Goal: Task Accomplishment & Management: Manage account settings

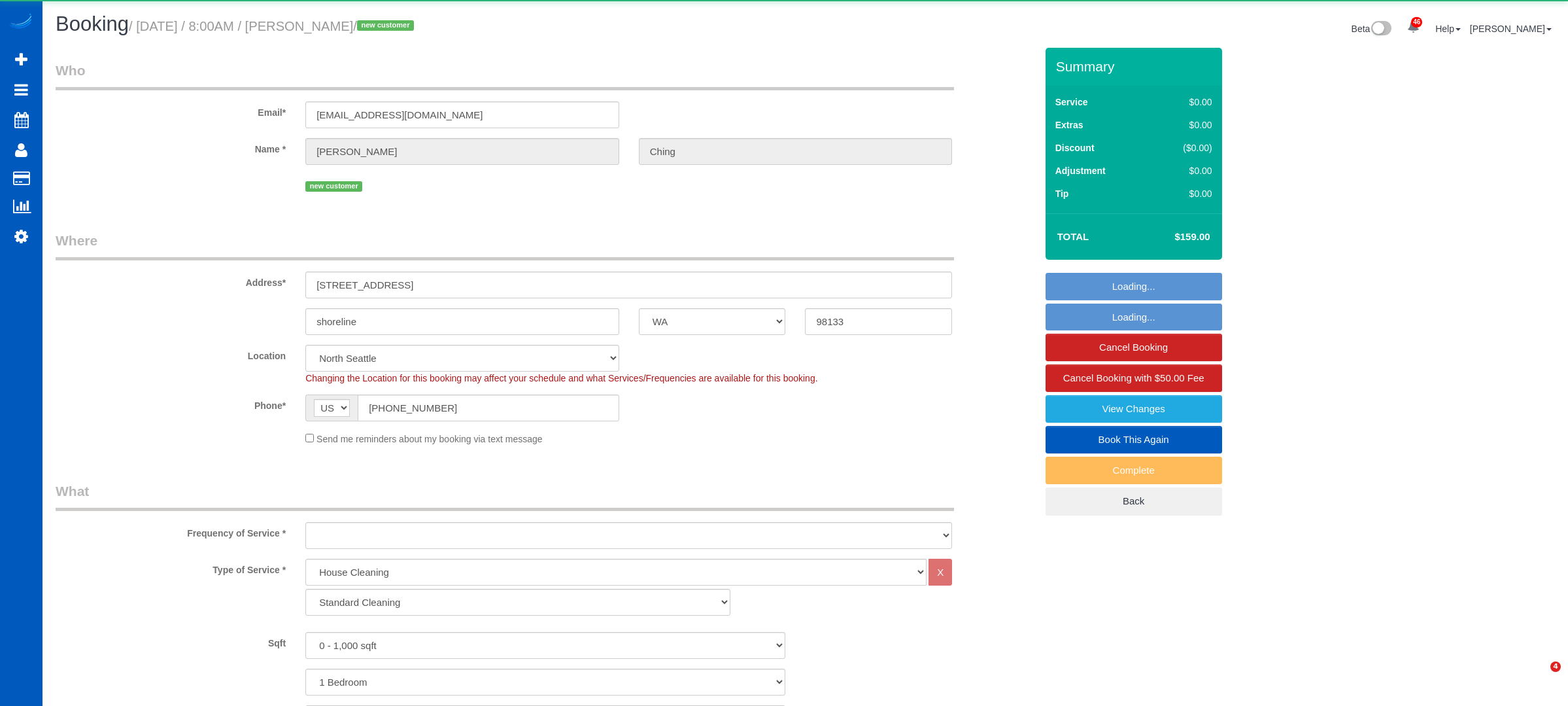
select select "WA"
select select "199"
select select "object:1265"
select select "spot1"
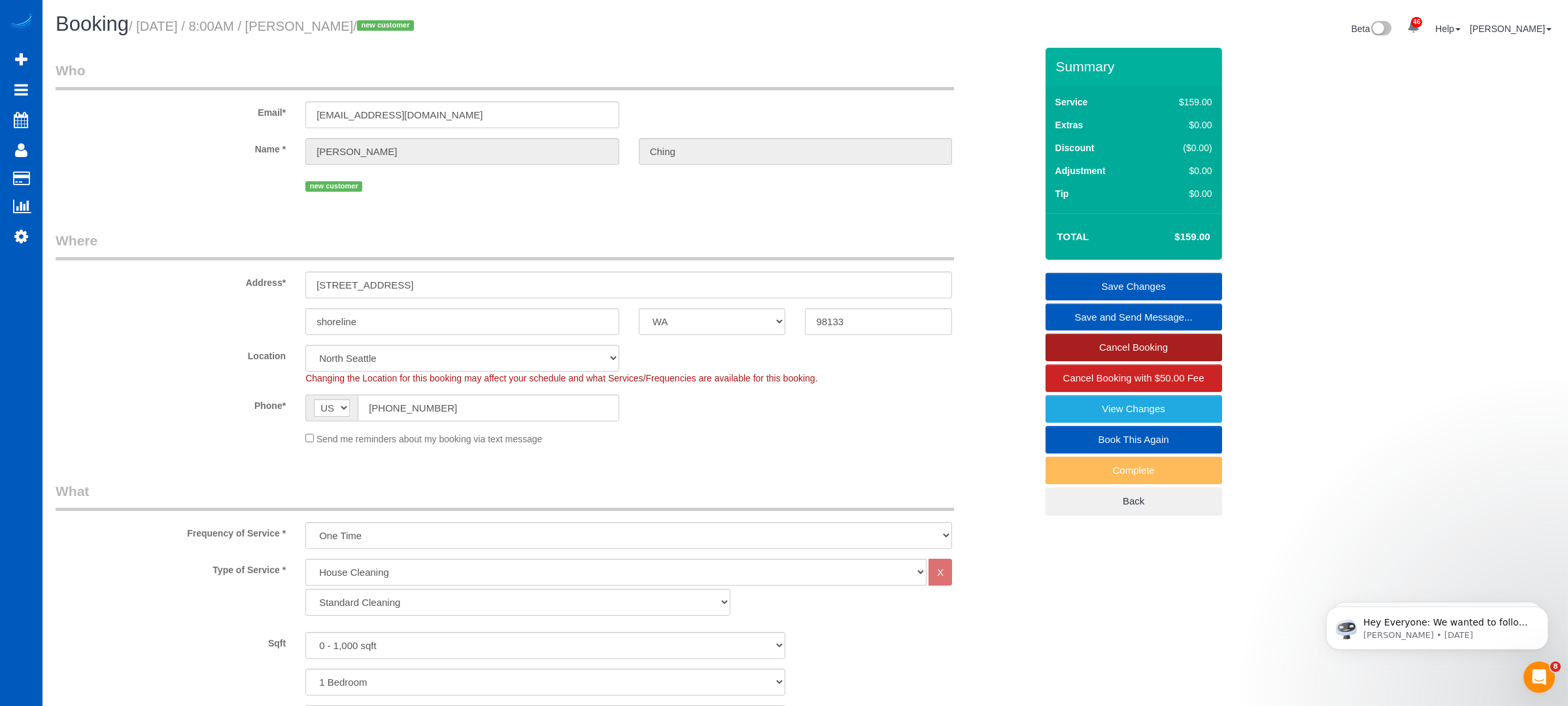
click at [1092, 342] on link "Cancel Booking" at bounding box center [1134, 348] width 177 height 28
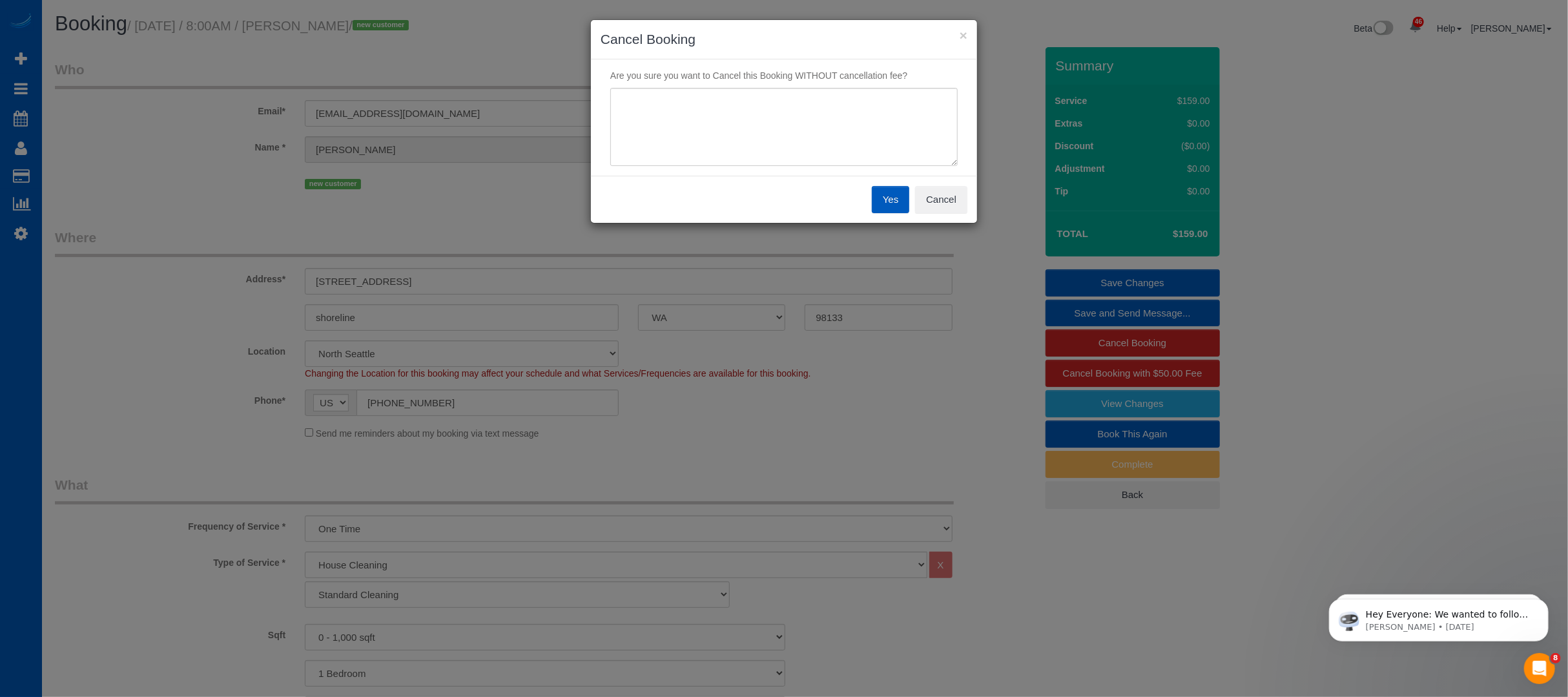
click at [881, 195] on button "Yes" at bounding box center [891, 200] width 37 height 27
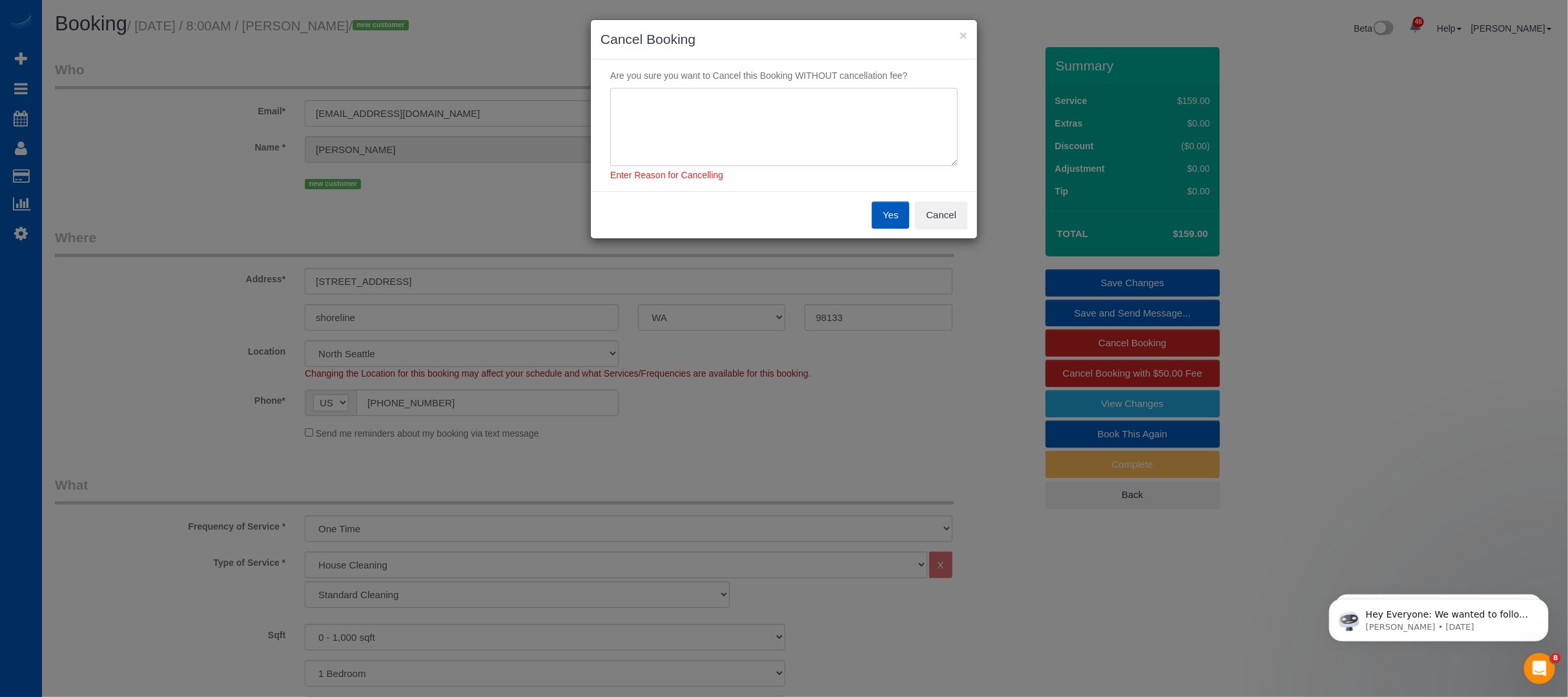
drag, startPoint x: 707, startPoint y: 119, endPoint x: 706, endPoint y: 102, distance: 17.0
click at [707, 117] on textarea at bounding box center [784, 127] width 347 height 79
type textarea "fake appt"
click at [891, 215] on button "Yes" at bounding box center [891, 216] width 37 height 27
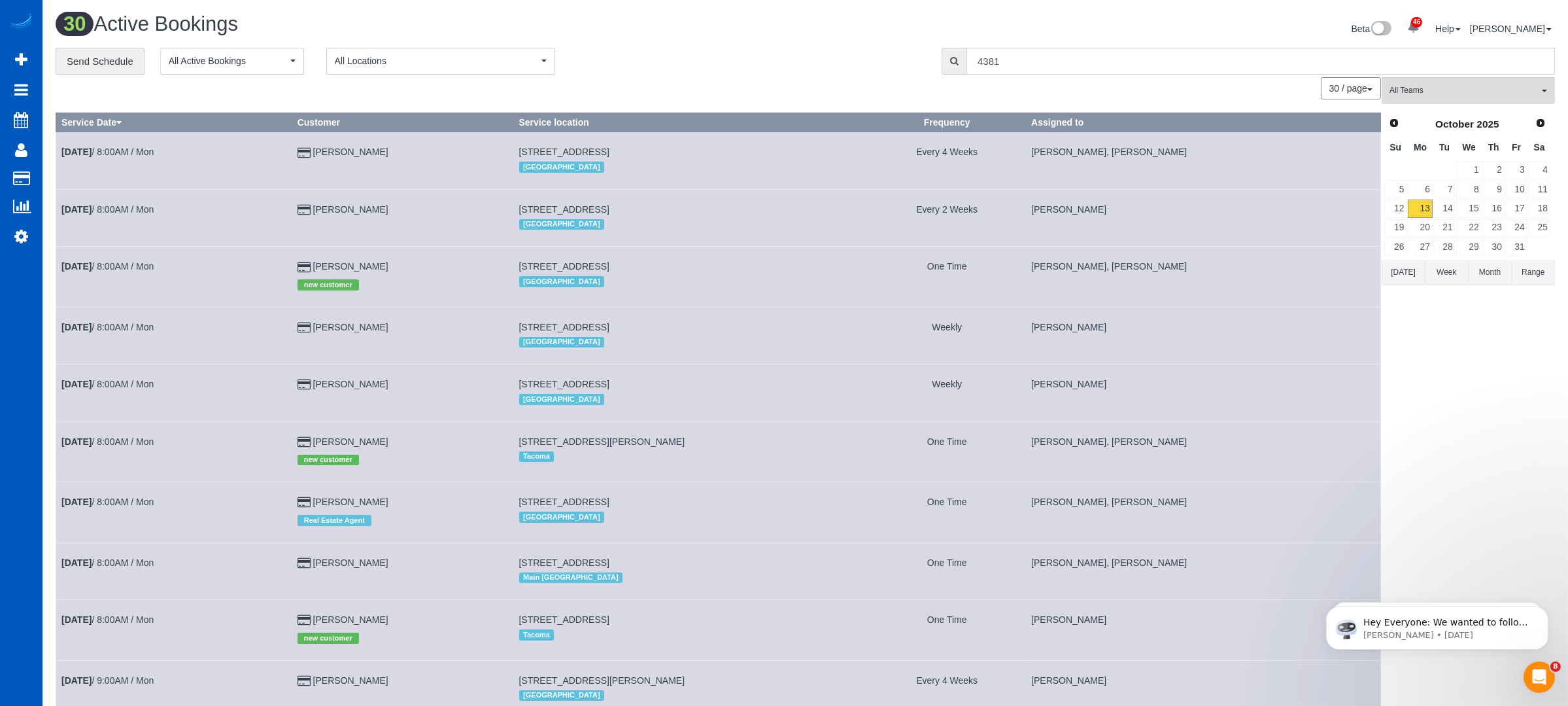
drag, startPoint x: 1033, startPoint y: 66, endPoint x: 900, endPoint y: 70, distance: 133.1
click at [900, 70] on div "**********" at bounding box center [806, 61] width 1519 height 28
type input "[PERSON_NAME]"
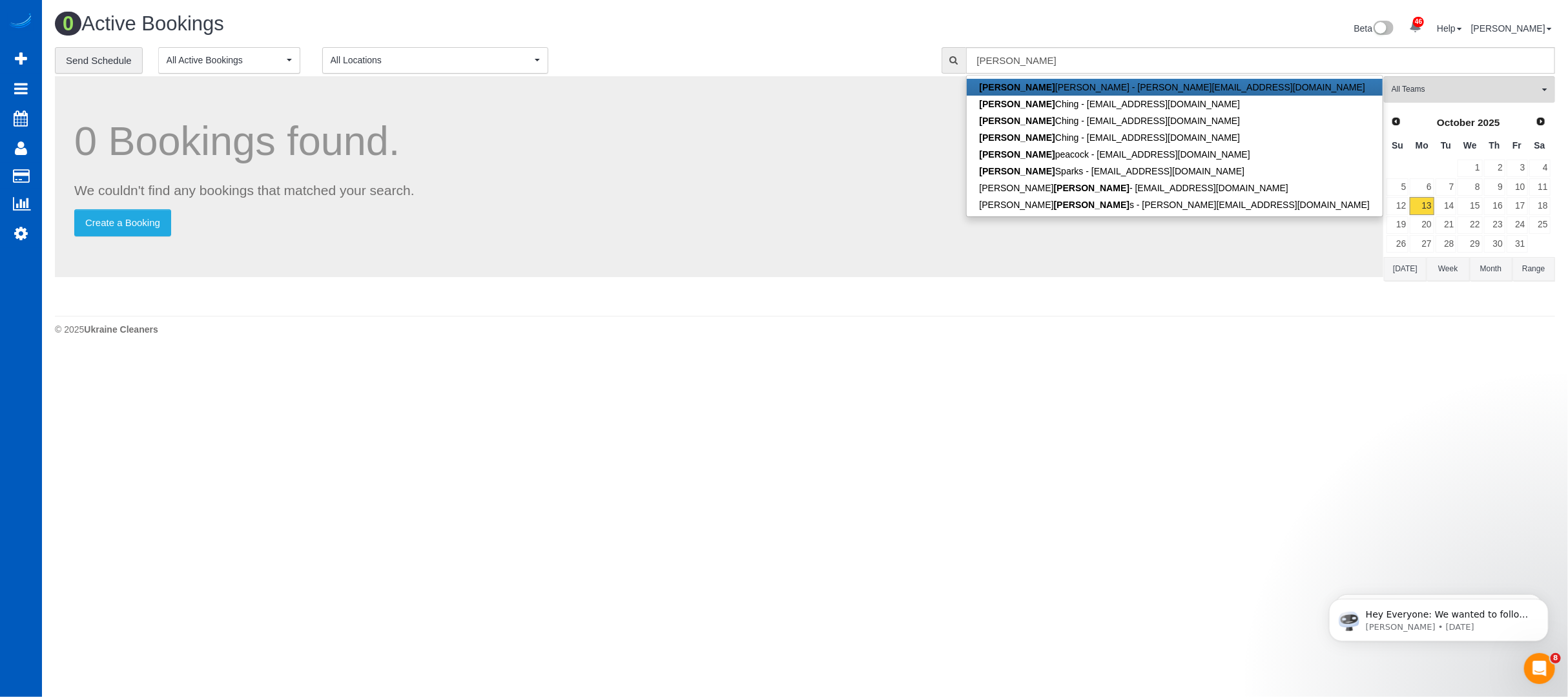
click at [689, 364] on body "46 Beta Your Notifications You have 0 alerts × You have 3 to charge for [DATE] …" at bounding box center [784, 348] width 1568 height 697
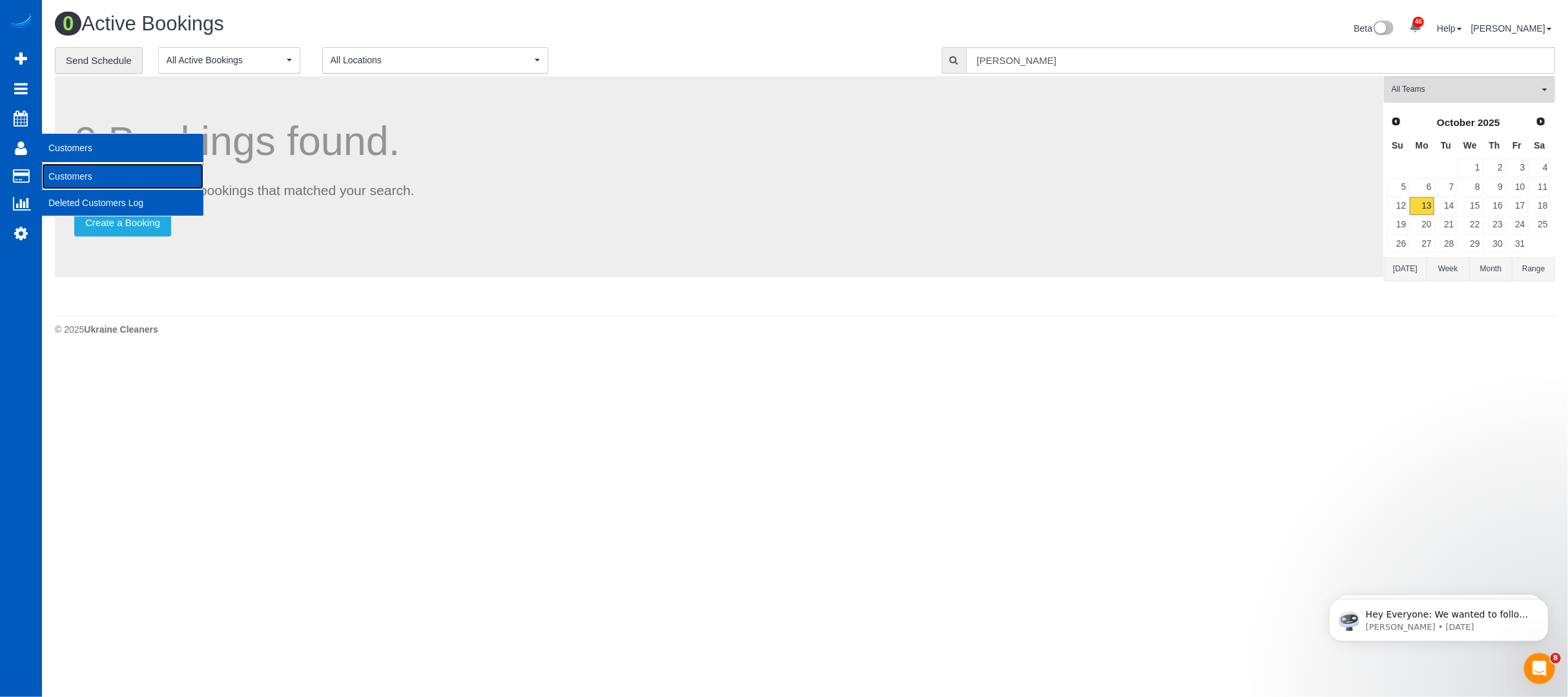
click at [109, 175] on link "Customers" at bounding box center [122, 177] width 161 height 26
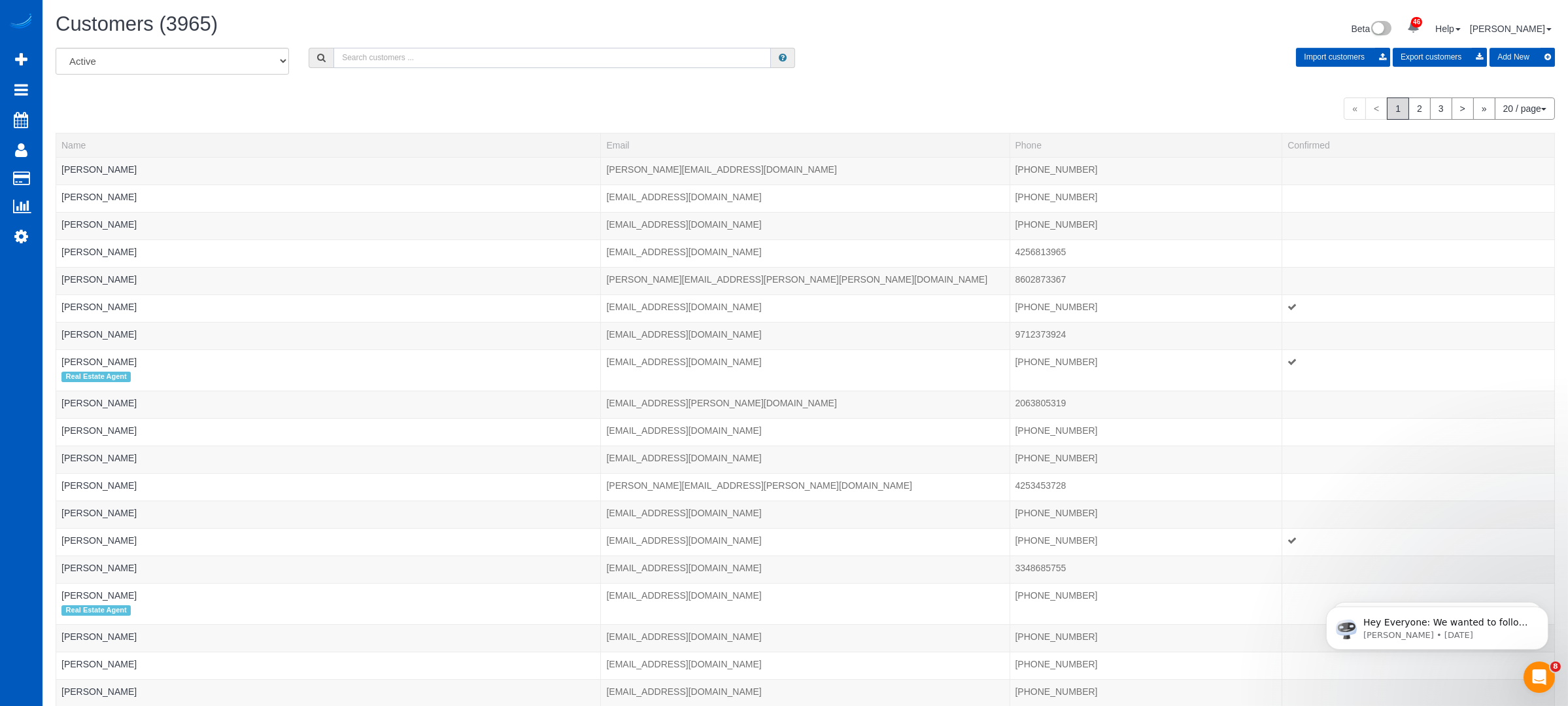
click at [419, 55] on input "text" at bounding box center [552, 58] width 438 height 20
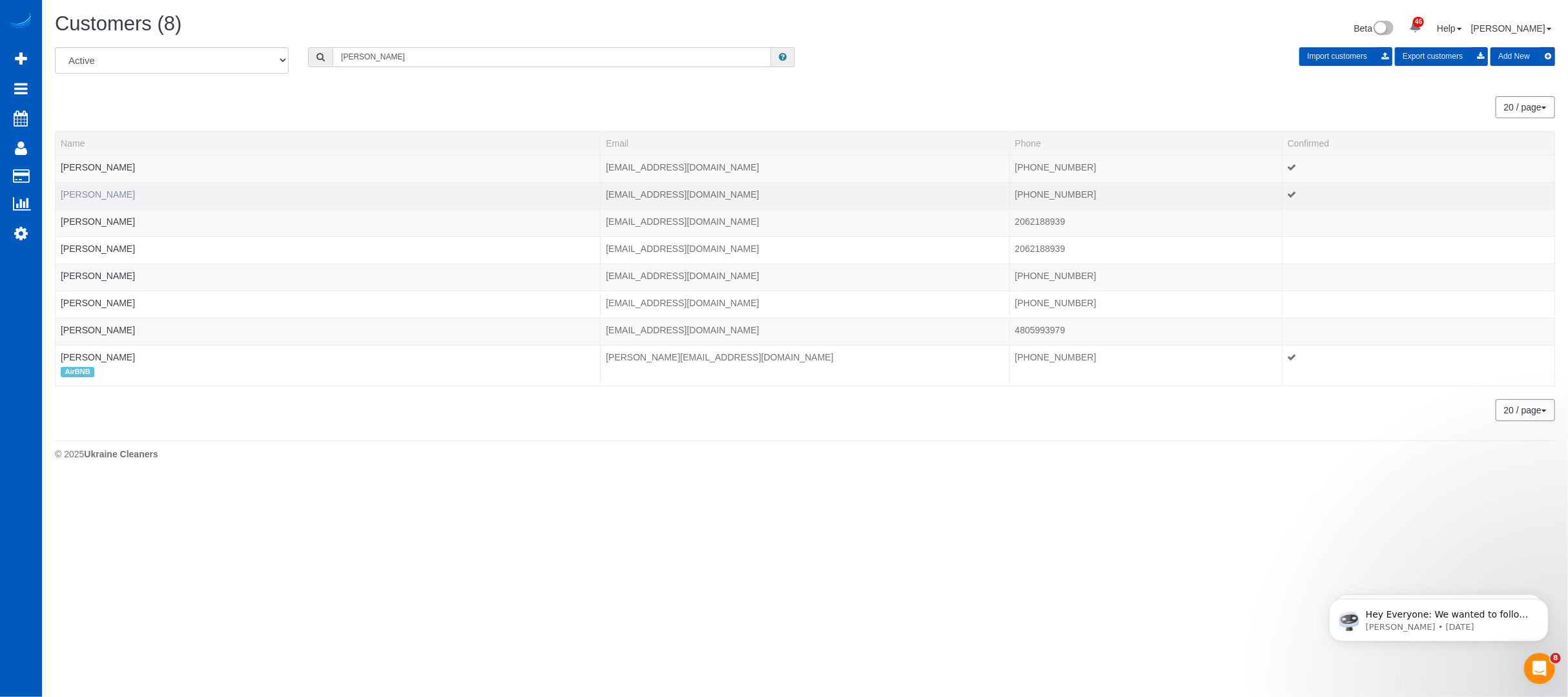
type input "[PERSON_NAME]"
click at [113, 196] on link "[PERSON_NAME]" at bounding box center [97, 195] width 74 height 10
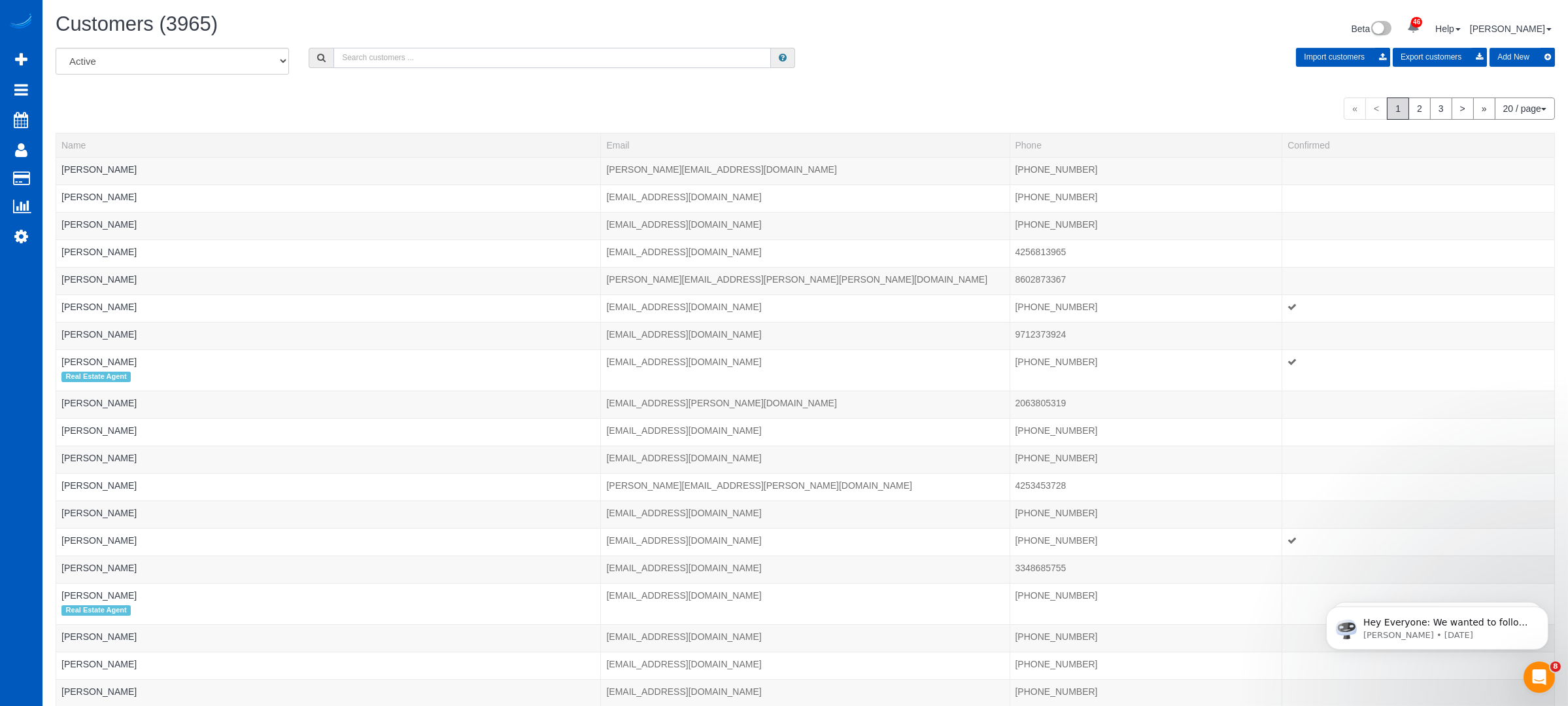
click at [395, 58] on input "text" at bounding box center [552, 58] width 438 height 20
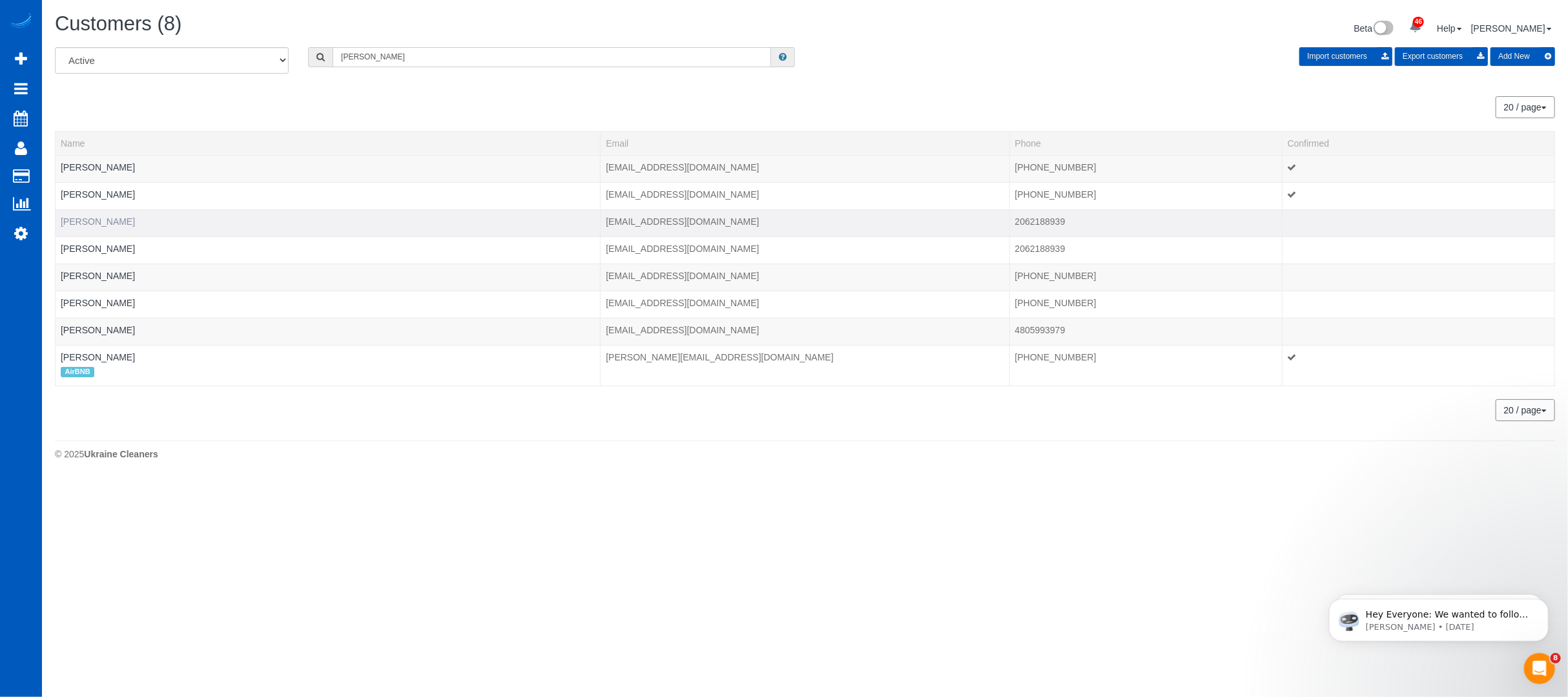
type input "[PERSON_NAME]"
click at [96, 218] on link "[PERSON_NAME]" at bounding box center [97, 221] width 74 height 10
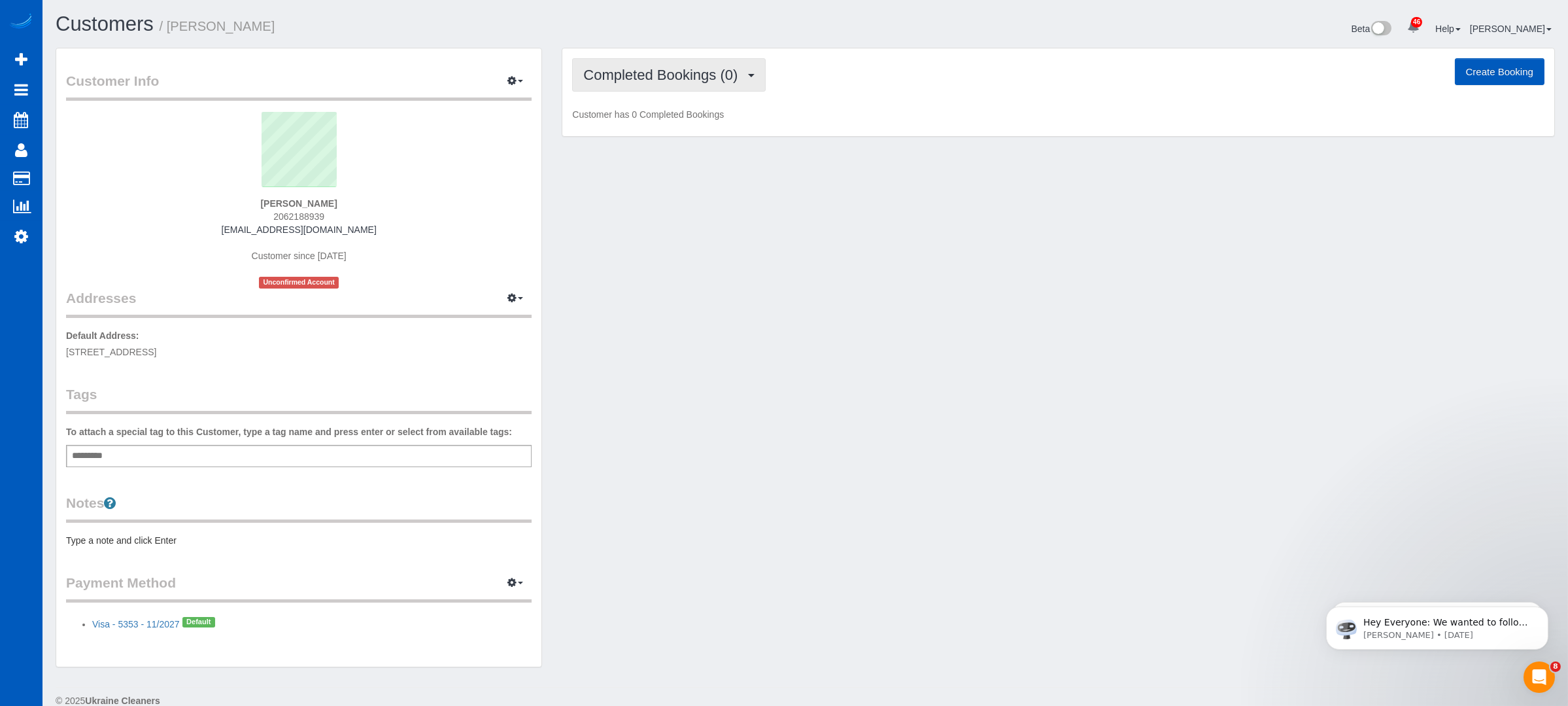
click at [710, 72] on span "Completed Bookings (0)" at bounding box center [664, 74] width 161 height 16
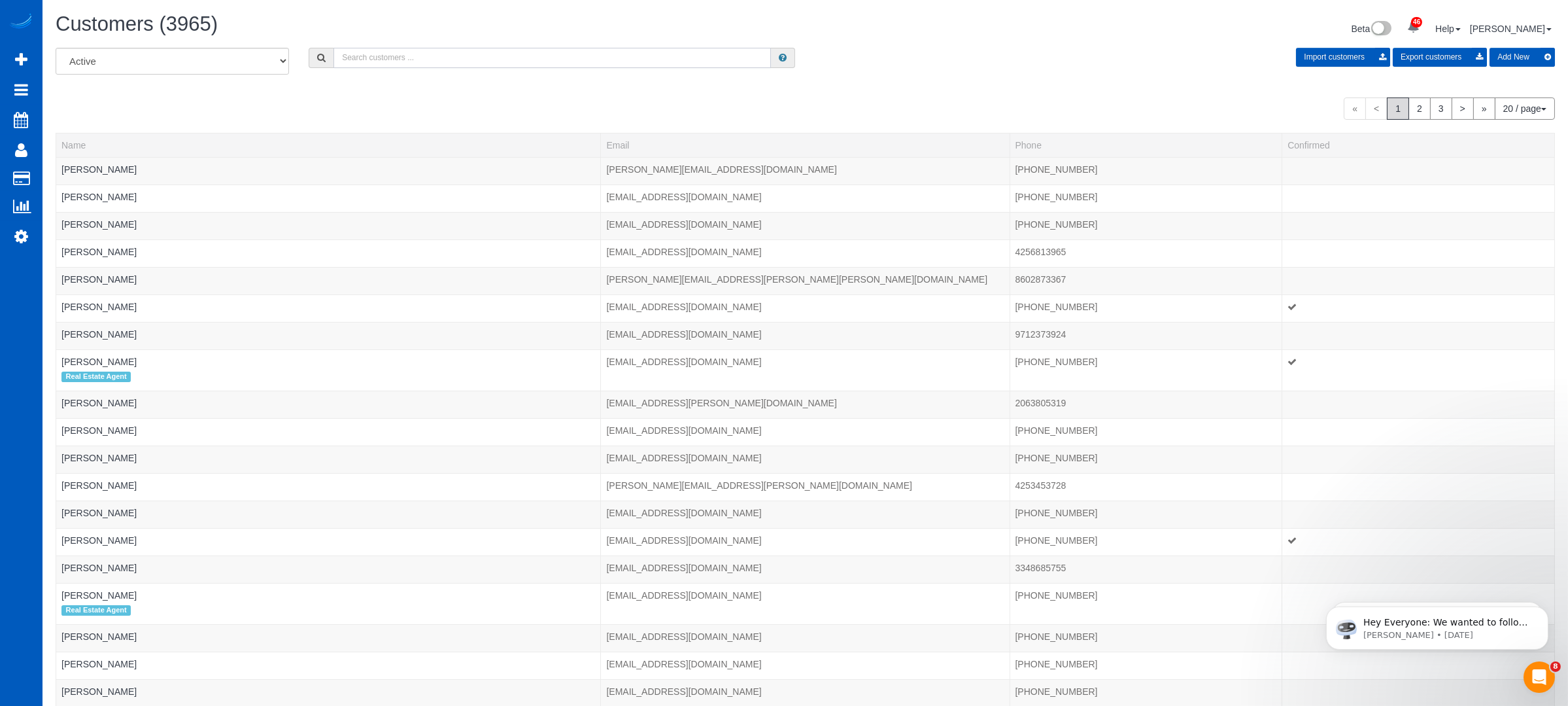
click at [444, 59] on input "text" at bounding box center [552, 58] width 438 height 20
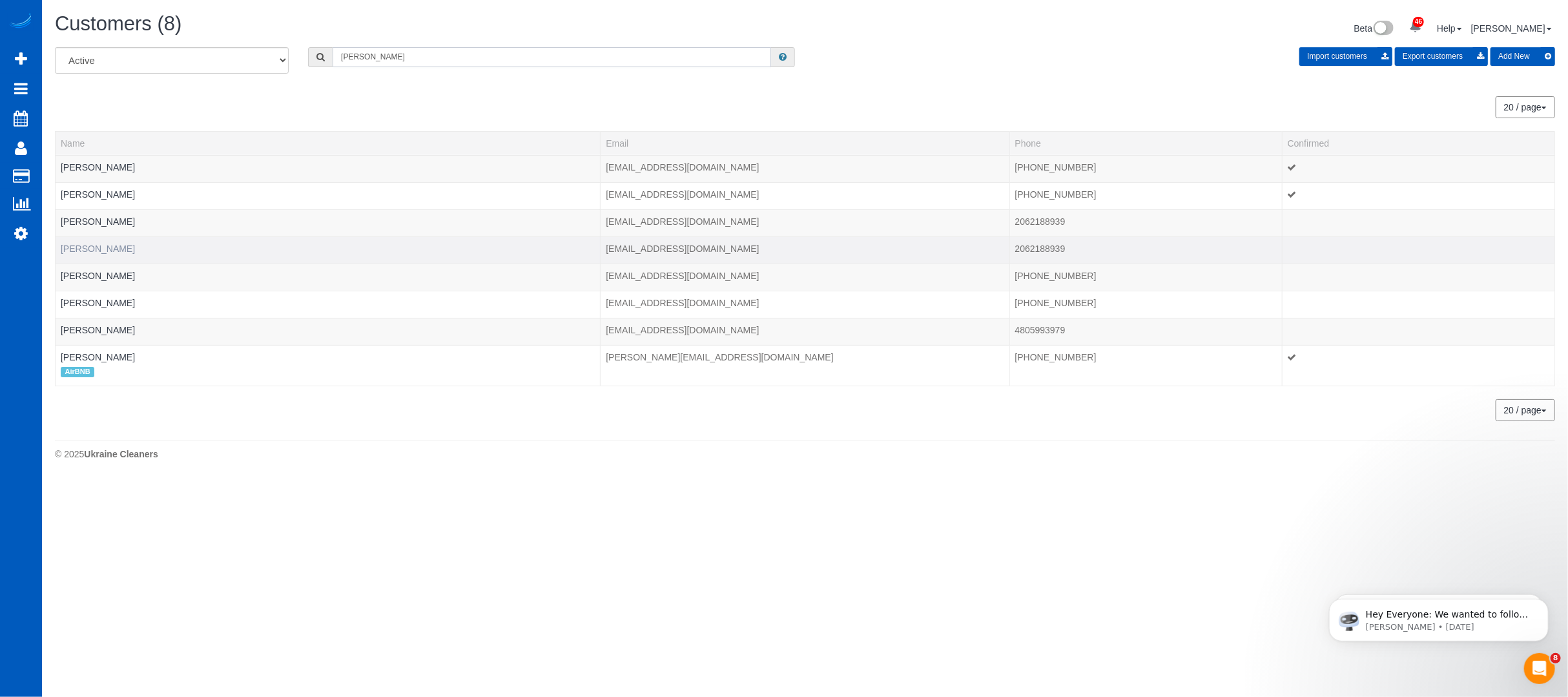
type input "[PERSON_NAME]"
click at [94, 244] on link "[PERSON_NAME]" at bounding box center [97, 249] width 74 height 10
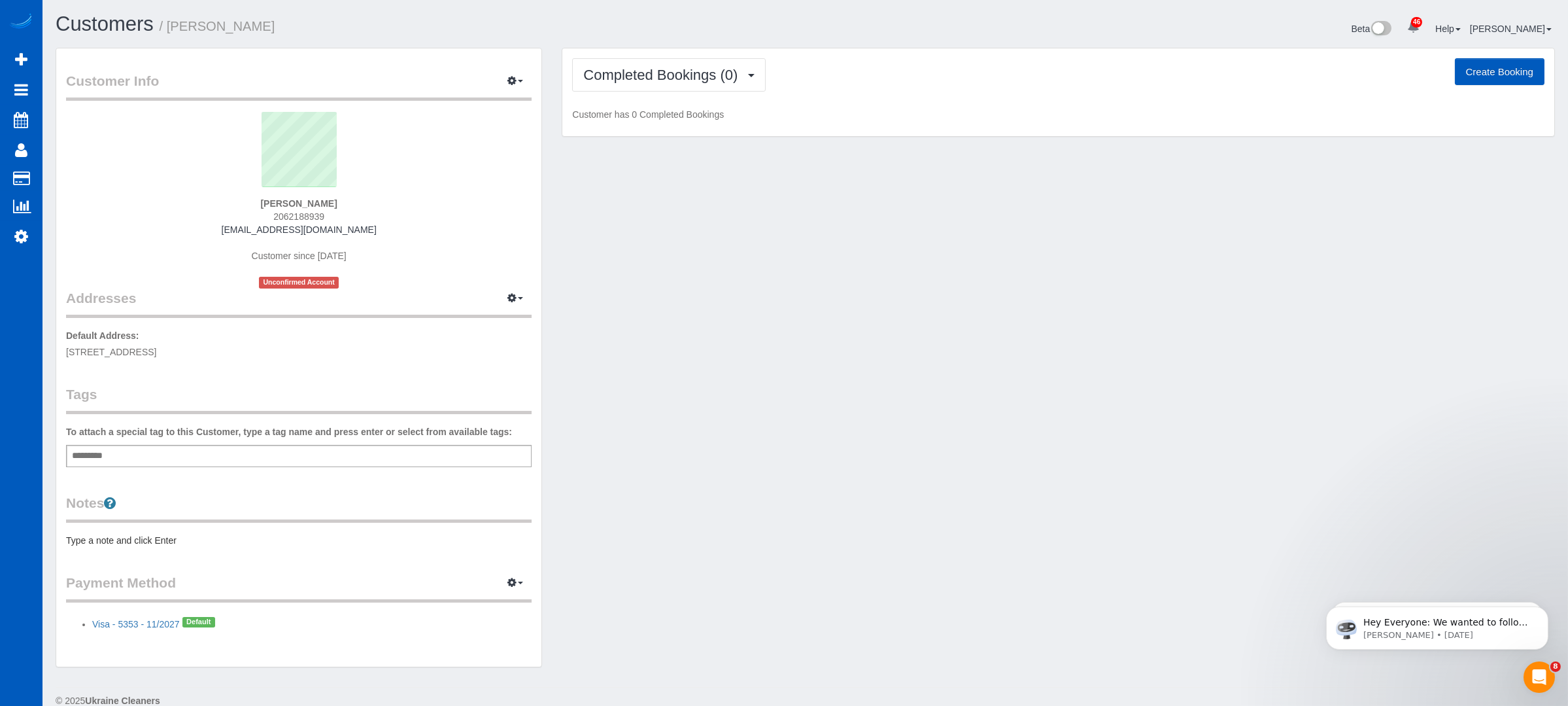
click at [669, 91] on div "Completed Bookings (0) Completed Bookings (0) Upcoming Bookings (0) Cancelled B…" at bounding box center [1059, 92] width 992 height 88
click at [734, 74] on span "Completed Bookings (0)" at bounding box center [664, 74] width 161 height 16
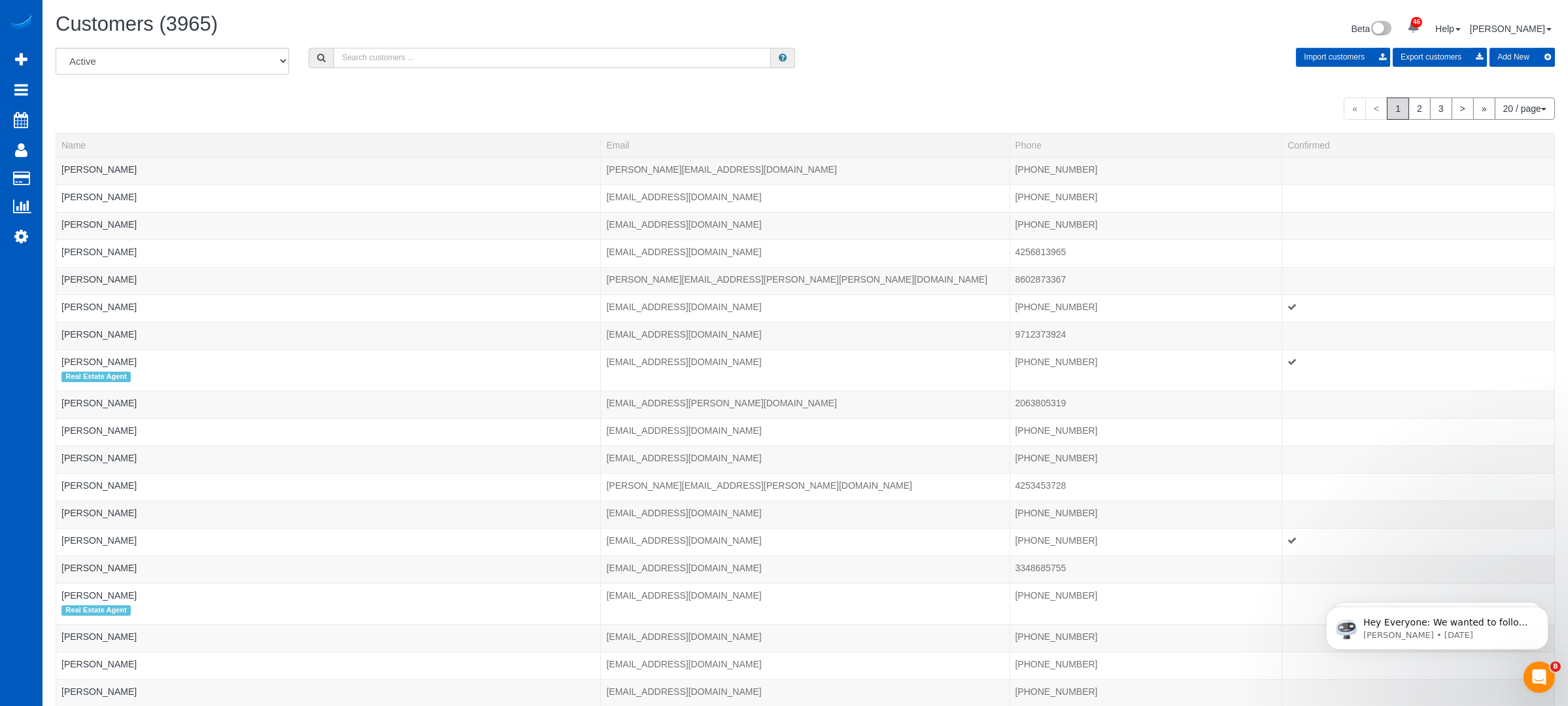
click at [376, 53] on input "text" at bounding box center [552, 58] width 438 height 20
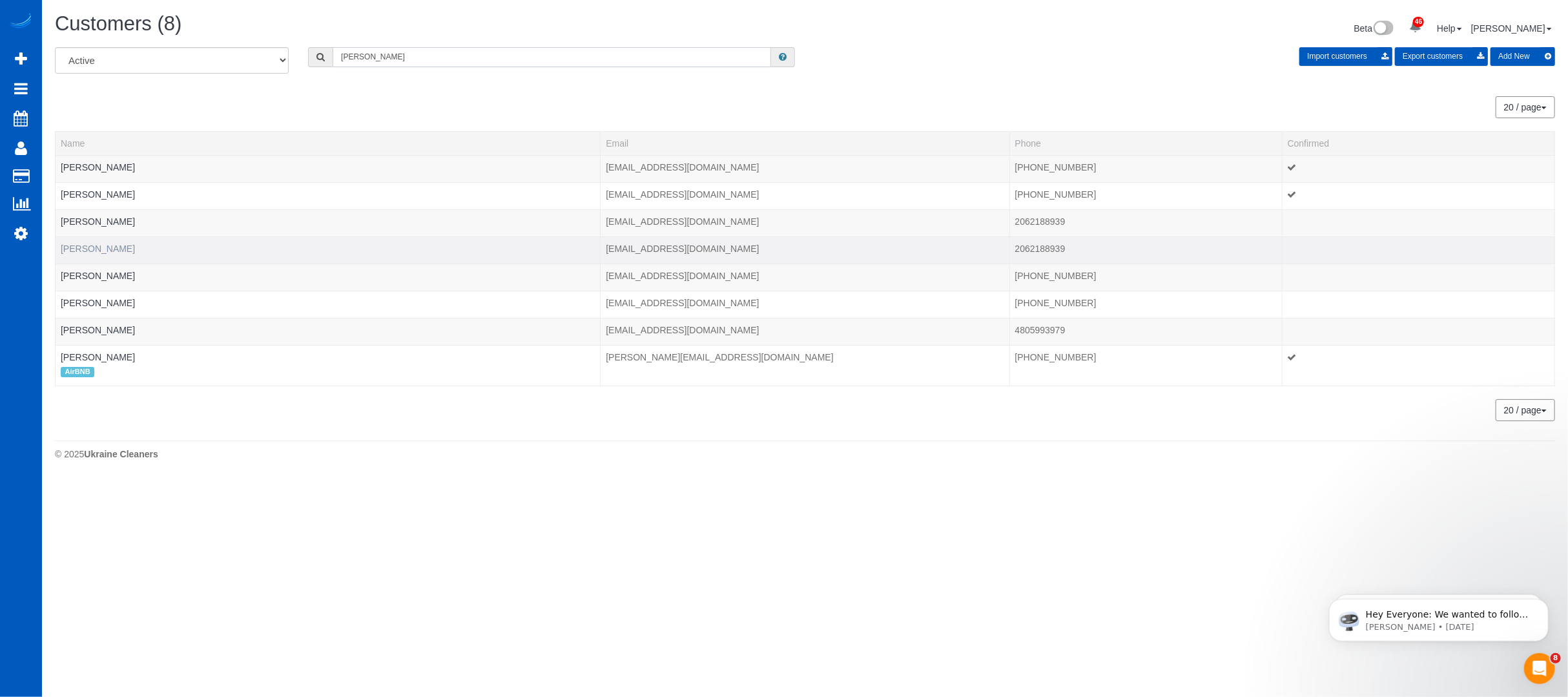
type input "[PERSON_NAME]"
click at [117, 249] on link "[PERSON_NAME]" at bounding box center [97, 249] width 74 height 10
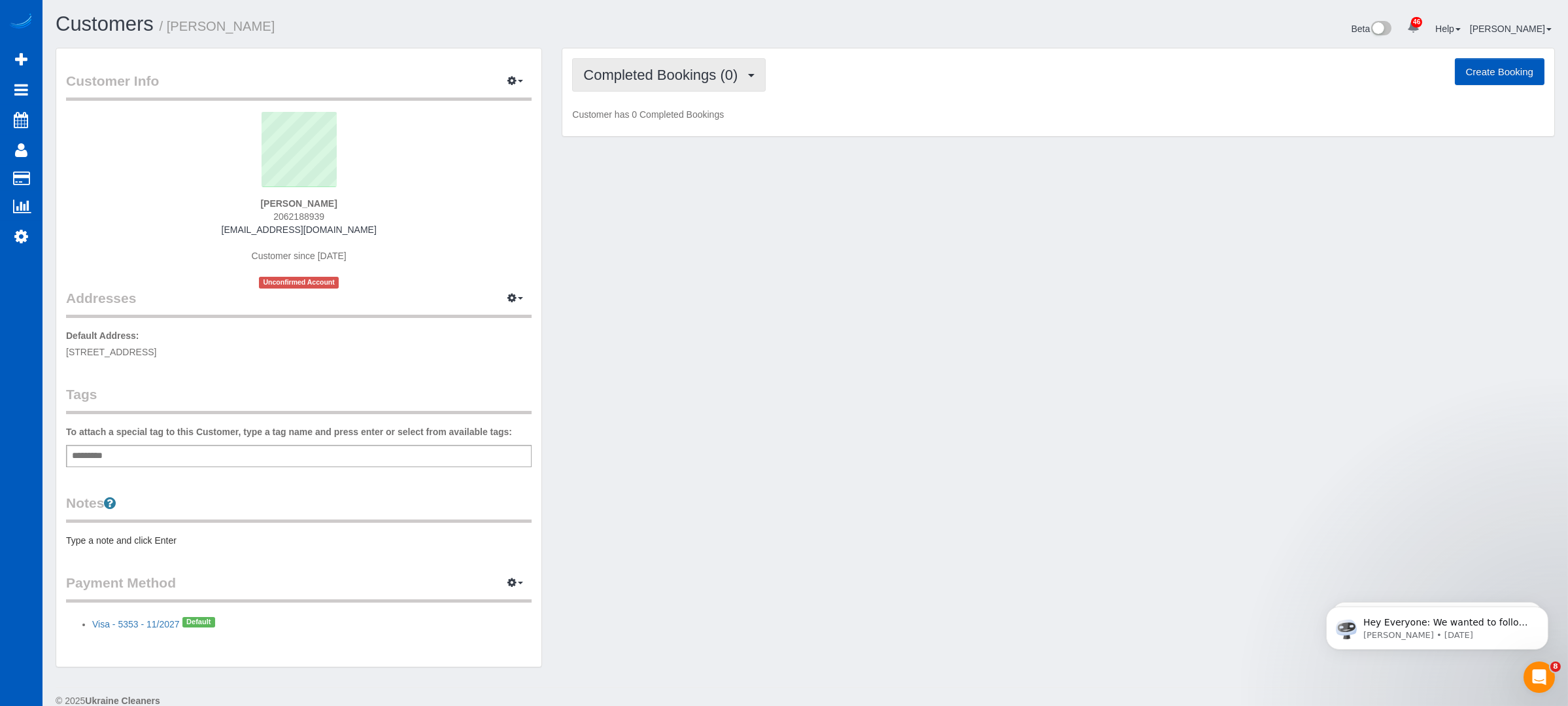
click at [740, 82] on span "Completed Bookings (0)" at bounding box center [664, 74] width 161 height 16
click at [949, 225] on div "Customer Info Edit Contact Info Send Message Email Preferences Special Sales Ta…" at bounding box center [806, 364] width 1519 height 633
